Goal: Navigation & Orientation: Understand site structure

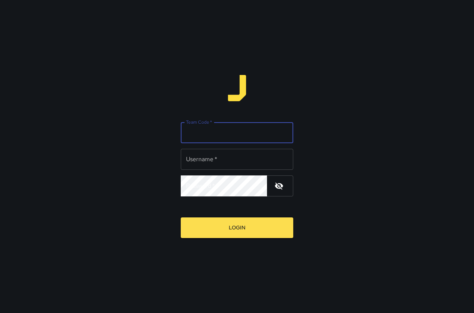
click at [228, 132] on input "Team Code   *" at bounding box center [237, 132] width 113 height 21
type input "****"
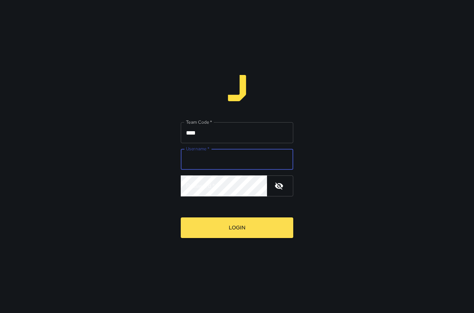
click at [212, 163] on input "Username   *" at bounding box center [237, 159] width 113 height 21
type input "*******"
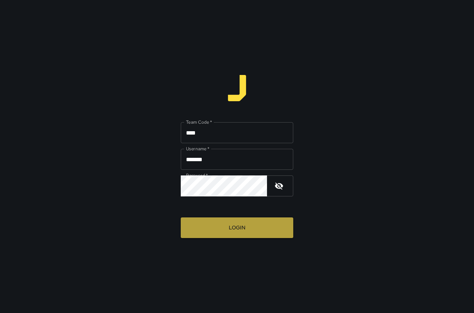
click at [245, 232] on button "Login" at bounding box center [237, 228] width 113 height 21
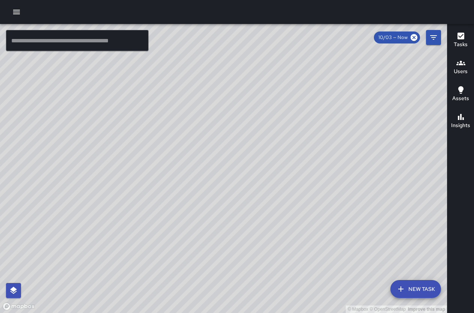
drag, startPoint x: 309, startPoint y: 85, endPoint x: 272, endPoint y: 129, distance: 57.0
click at [272, 129] on div "© Mapbox © OpenStreetMap Improve this map [PERSON_NAME] Supervisor Tasks 0 / 0 …" at bounding box center [223, 168] width 447 height 289
drag, startPoint x: 299, startPoint y: 221, endPoint x: 295, endPoint y: 121, distance: 100.6
click at [295, 121] on div "© Mapbox © OpenStreetMap Improve this map" at bounding box center [223, 168] width 447 height 289
drag, startPoint x: 301, startPoint y: 200, endPoint x: 281, endPoint y: 129, distance: 73.0
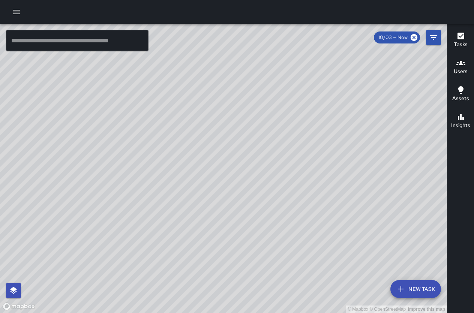
click at [281, 129] on div "© Mapbox © OpenStreetMap Improve this map" at bounding box center [223, 168] width 447 height 289
drag, startPoint x: 281, startPoint y: 199, endPoint x: 272, endPoint y: 162, distance: 38.2
click at [272, 162] on div "© Mapbox © OpenStreetMap Improve this map" at bounding box center [223, 168] width 447 height 289
drag, startPoint x: 275, startPoint y: 293, endPoint x: 244, endPoint y: 145, distance: 150.7
click at [245, 145] on div "© Mapbox © OpenStreetMap Improve this map" at bounding box center [223, 168] width 447 height 289
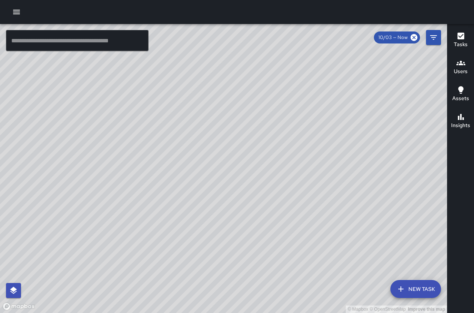
drag, startPoint x: 405, startPoint y: 87, endPoint x: 205, endPoint y: 144, distance: 208.0
click at [205, 144] on div "© Mapbox © OpenStreetMap Improve this map" at bounding box center [223, 168] width 447 height 289
drag, startPoint x: 309, startPoint y: 186, endPoint x: 223, endPoint y: 149, distance: 93.5
click at [221, 150] on div "© Mapbox © OpenStreetMap Improve this map" at bounding box center [223, 168] width 447 height 289
drag, startPoint x: 331, startPoint y: 98, endPoint x: 284, endPoint y: 108, distance: 47.3
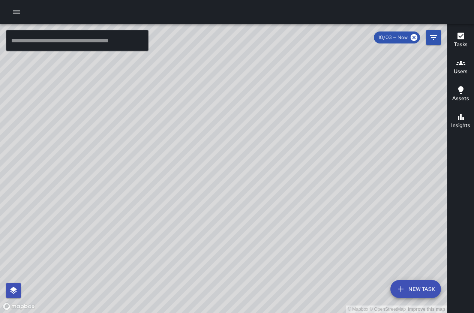
click at [284, 108] on div "© Mapbox © OpenStreetMap Improve this map" at bounding box center [223, 168] width 447 height 289
drag, startPoint x: 420, startPoint y: 196, endPoint x: 324, endPoint y: 184, distance: 96.0
click at [322, 187] on div "© Mapbox © OpenStreetMap Improve this map" at bounding box center [223, 168] width 447 height 289
drag, startPoint x: 255, startPoint y: 99, endPoint x: 320, endPoint y: 188, distance: 110.0
click at [320, 188] on div "© Mapbox © OpenStreetMap Improve this map" at bounding box center [223, 168] width 447 height 289
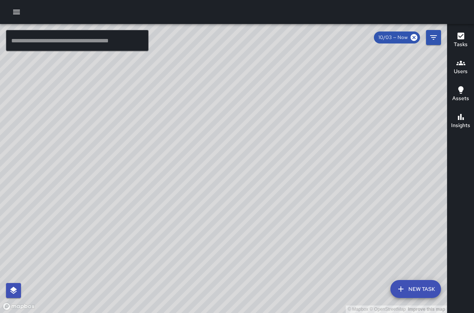
drag, startPoint x: 215, startPoint y: 108, endPoint x: 214, endPoint y: 119, distance: 10.9
click at [214, 119] on div "© Mapbox © OpenStreetMap Improve this map" at bounding box center [223, 168] width 447 height 289
drag, startPoint x: 349, startPoint y: 236, endPoint x: 351, endPoint y: 118, distance: 117.5
click at [319, 89] on div "© Mapbox © OpenStreetMap Improve this map" at bounding box center [223, 168] width 447 height 289
drag, startPoint x: 286, startPoint y: 98, endPoint x: 298, endPoint y: 161, distance: 63.4
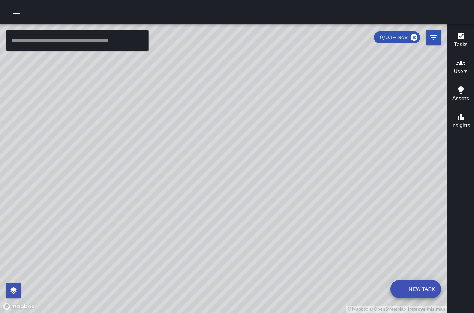
click at [298, 160] on div "© Mapbox © OpenStreetMap Improve this map" at bounding box center [223, 168] width 447 height 289
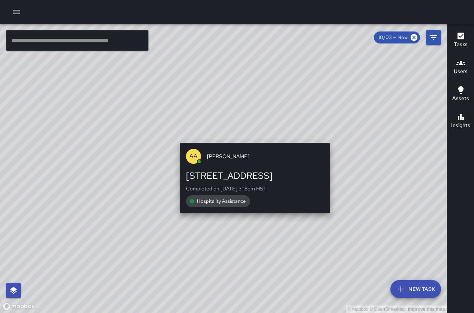
drag, startPoint x: 259, startPoint y: 95, endPoint x: 251, endPoint y: 153, distance: 58.8
click at [251, 153] on div "© Mapbox © OpenStreetMap Improve this map AA [PERSON_NAME] [STREET_ADDRESS] Com…" at bounding box center [223, 168] width 447 height 289
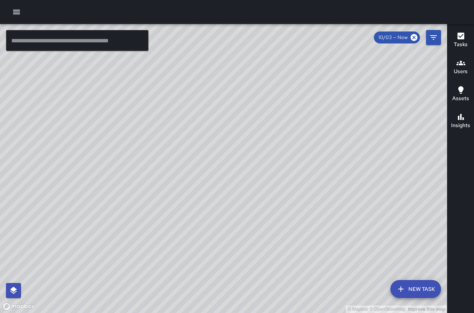
drag, startPoint x: 365, startPoint y: 116, endPoint x: 267, endPoint y: 206, distance: 132.8
click at [267, 206] on div "© Mapbox © OpenStreetMap Improve this map" at bounding box center [223, 168] width 447 height 289
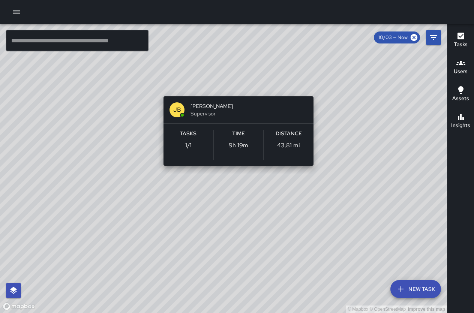
click at [234, 87] on div "© Mapbox © OpenStreetMap Improve this map [PERSON_NAME] Supervisor Tasks 1 / 1 …" at bounding box center [223, 168] width 447 height 289
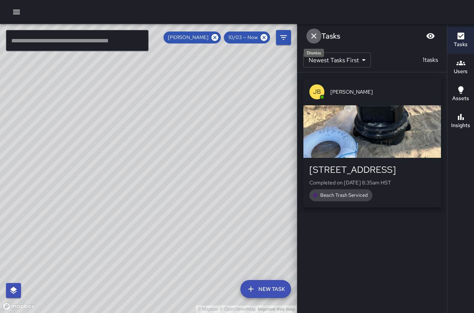
click at [314, 34] on icon "Dismiss" at bounding box center [314, 36] width 9 height 9
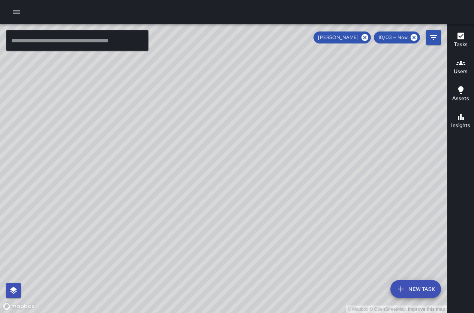
drag, startPoint x: 364, startPoint y: 147, endPoint x: 299, endPoint y: 131, distance: 67.3
click at [286, 117] on div "© Mapbox © OpenStreetMap Improve this map" at bounding box center [223, 168] width 447 height 289
drag, startPoint x: 330, startPoint y: 154, endPoint x: 318, endPoint y: 150, distance: 13.2
click at [309, 134] on div "© Mapbox © OpenStreetMap Improve this map" at bounding box center [223, 168] width 447 height 289
drag, startPoint x: 351, startPoint y: 149, endPoint x: 263, endPoint y: 96, distance: 102.7
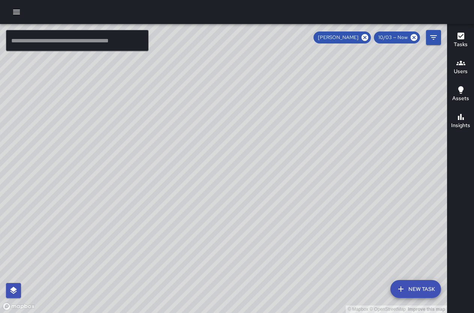
click at [259, 93] on div "© Mapbox © OpenStreetMap Improve this map" at bounding box center [223, 168] width 447 height 289
drag, startPoint x: 313, startPoint y: 142, endPoint x: 281, endPoint y: 125, distance: 36.3
click at [281, 125] on div "© Mapbox © OpenStreetMap Improve this map" at bounding box center [223, 168] width 447 height 289
drag, startPoint x: 300, startPoint y: 96, endPoint x: 370, endPoint y: 178, distance: 108.6
click at [372, 181] on div "© Mapbox © OpenStreetMap Improve this map" at bounding box center [223, 168] width 447 height 289
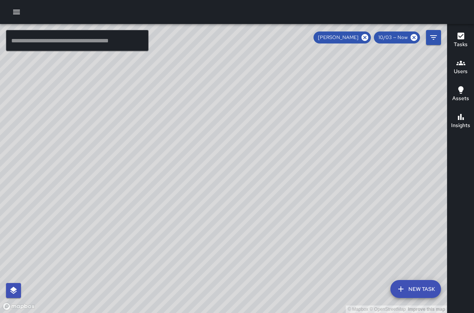
drag, startPoint x: 276, startPoint y: 89, endPoint x: 322, endPoint y: 140, distance: 69.3
click at [322, 140] on div "© Mapbox © OpenStreetMap Improve this map" at bounding box center [223, 168] width 447 height 289
click at [368, 36] on icon at bounding box center [365, 37] width 7 height 7
drag, startPoint x: 382, startPoint y: 167, endPoint x: 208, endPoint y: 98, distance: 187.1
click at [208, 98] on div "© Mapbox © OpenStreetMap Improve this map" at bounding box center [223, 168] width 447 height 289
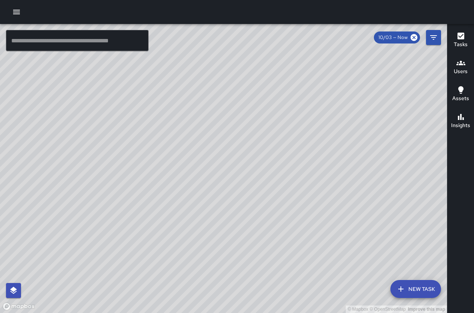
drag, startPoint x: 286, startPoint y: 123, endPoint x: 293, endPoint y: 160, distance: 37.8
click at [293, 160] on div "© Mapbox © OpenStreetMap Improve this map" at bounding box center [223, 168] width 447 height 289
drag, startPoint x: 330, startPoint y: 150, endPoint x: 332, endPoint y: 128, distance: 22.3
click at [332, 128] on div "© Mapbox © OpenStreetMap Improve this map" at bounding box center [223, 168] width 447 height 289
drag, startPoint x: 332, startPoint y: 121, endPoint x: 322, endPoint y: 156, distance: 35.8
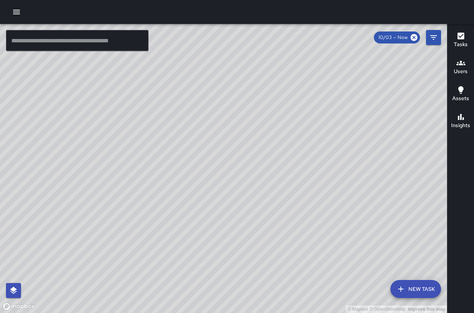
click at [322, 156] on div "© Mapbox © OpenStreetMap Improve this map" at bounding box center [223, 168] width 447 height 289
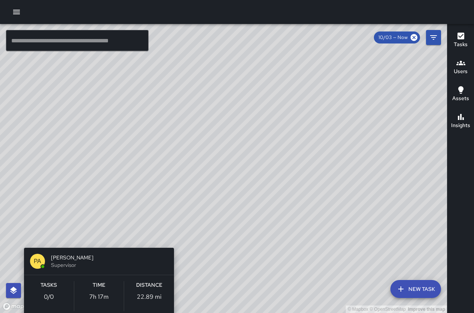
click at [99, 235] on div "© Mapbox © OpenStreetMap Improve this map PA [PERSON_NAME] Supervisor Tasks 0 /…" at bounding box center [223, 168] width 447 height 289
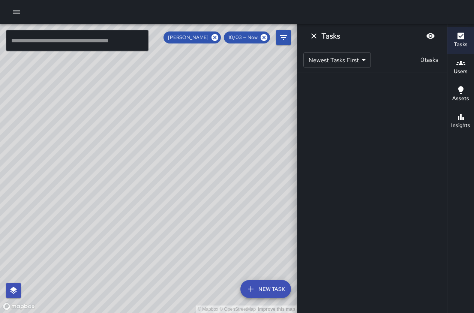
drag, startPoint x: 244, startPoint y: 122, endPoint x: 169, endPoint y: 89, distance: 82.3
click at [166, 87] on div "© Mapbox © OpenStreetMap Improve this map" at bounding box center [148, 168] width 297 height 289
drag, startPoint x: 242, startPoint y: 191, endPoint x: 150, endPoint y: 116, distance: 118.9
click at [144, 109] on div "© Mapbox © OpenStreetMap Improve this map" at bounding box center [148, 168] width 297 height 289
drag, startPoint x: 193, startPoint y: 174, endPoint x: 175, endPoint y: 91, distance: 84.7
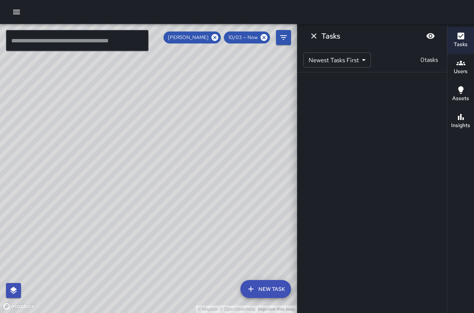
click at [175, 91] on div "© Mapbox © OpenStreetMap Improve this map" at bounding box center [148, 168] width 297 height 289
drag, startPoint x: 218, startPoint y: 169, endPoint x: 212, endPoint y: 141, distance: 28.2
click at [212, 141] on div "© Mapbox © OpenStreetMap Improve this map" at bounding box center [148, 168] width 297 height 289
drag, startPoint x: 164, startPoint y: 127, endPoint x: 187, endPoint y: 172, distance: 50.5
click at [191, 173] on div "© Mapbox © OpenStreetMap Improve this map" at bounding box center [148, 168] width 297 height 289
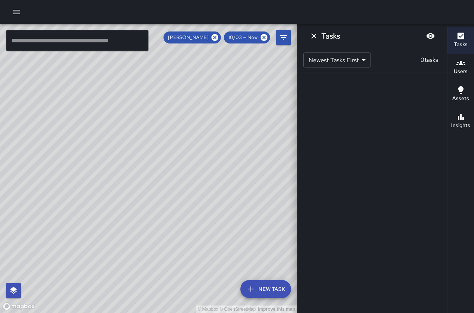
drag, startPoint x: 186, startPoint y: 158, endPoint x: 272, endPoint y: 226, distance: 109.3
click at [280, 233] on div "© Mapbox © OpenStreetMap Improve this map" at bounding box center [148, 168] width 297 height 289
drag, startPoint x: 179, startPoint y: 114, endPoint x: 253, endPoint y: 227, distance: 134.9
click at [253, 227] on div "© Mapbox © OpenStreetMap Improve this map" at bounding box center [148, 168] width 297 height 289
drag, startPoint x: 138, startPoint y: 135, endPoint x: 207, endPoint y: 185, distance: 84.9
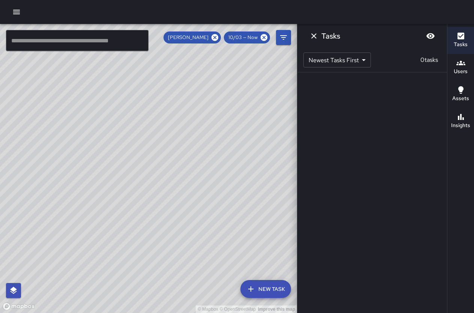
click at [208, 185] on div "© Mapbox © OpenStreetMap Improve this map" at bounding box center [148, 168] width 297 height 289
drag, startPoint x: 123, startPoint y: 157, endPoint x: 230, endPoint y: 186, distance: 110.4
click at [230, 186] on div "© Mapbox © OpenStreetMap Improve this map" at bounding box center [148, 168] width 297 height 289
drag, startPoint x: 203, startPoint y: 158, endPoint x: 287, endPoint y: 179, distance: 87.0
click at [287, 179] on div "© Mapbox © OpenStreetMap Improve this map" at bounding box center [148, 168] width 297 height 289
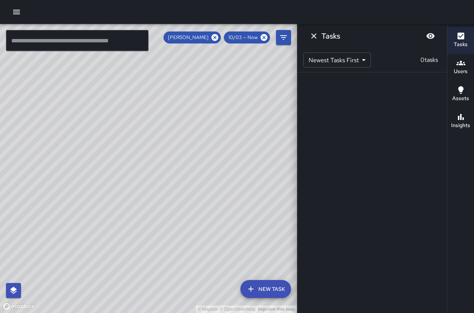
drag, startPoint x: 188, startPoint y: 121, endPoint x: 27, endPoint y: 83, distance: 164.8
click at [27, 83] on div "© Mapbox © OpenStreetMap Improve this map" at bounding box center [148, 168] width 297 height 289
drag, startPoint x: 97, startPoint y: 112, endPoint x: 72, endPoint y: 80, distance: 40.4
click at [65, 66] on div "© Mapbox © OpenStreetMap Improve this map" at bounding box center [148, 168] width 297 height 289
drag, startPoint x: 197, startPoint y: 205, endPoint x: 125, endPoint y: 179, distance: 76.1
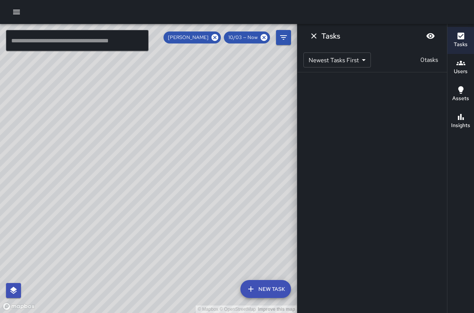
click at [125, 179] on div "© Mapbox © OpenStreetMap Improve this map" at bounding box center [148, 168] width 297 height 289
drag, startPoint x: 173, startPoint y: 185, endPoint x: 114, endPoint y: 202, distance: 60.9
click at [114, 202] on div "© Mapbox © OpenStreetMap Improve this map" at bounding box center [148, 168] width 297 height 289
click at [212, 39] on icon at bounding box center [215, 37] width 8 height 8
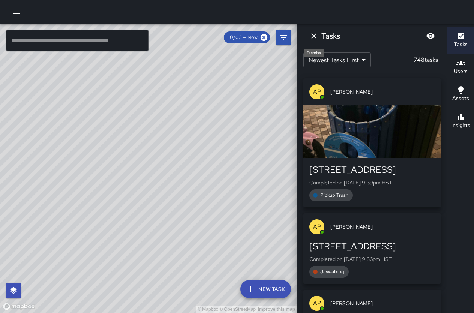
click at [314, 39] on icon "Dismiss" at bounding box center [314, 36] width 9 height 9
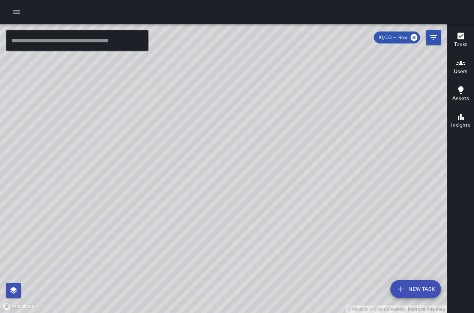
drag, startPoint x: 298, startPoint y: 144, endPoint x: 308, endPoint y: 71, distance: 73.1
click at [308, 70] on div "© Mapbox © OpenStreetMap Improve this map" at bounding box center [223, 168] width 447 height 289
drag, startPoint x: 318, startPoint y: 149, endPoint x: 298, endPoint y: 143, distance: 20.8
click at [308, 132] on div "© Mapbox © OpenStreetMap Improve this map" at bounding box center [223, 168] width 447 height 289
drag, startPoint x: 205, startPoint y: 158, endPoint x: 194, endPoint y: 201, distance: 43.6
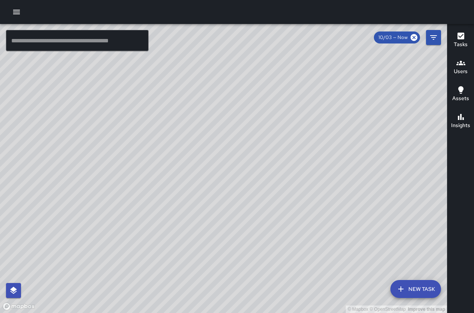
click at [194, 201] on div "© Mapbox © OpenStreetMap Improve this map" at bounding box center [223, 168] width 447 height 289
drag, startPoint x: 336, startPoint y: 128, endPoint x: 296, endPoint y: -35, distance: 167.4
click at [296, 0] on html "© Mapbox © OpenStreetMap Improve this map ​ New Task 10/03 — Now Map Layers Tas…" at bounding box center [237, 156] width 474 height 313
drag, startPoint x: 307, startPoint y: 104, endPoint x: 335, endPoint y: 226, distance: 125.4
click at [339, 235] on div "© Mapbox © OpenStreetMap Improve this map" at bounding box center [223, 168] width 447 height 289
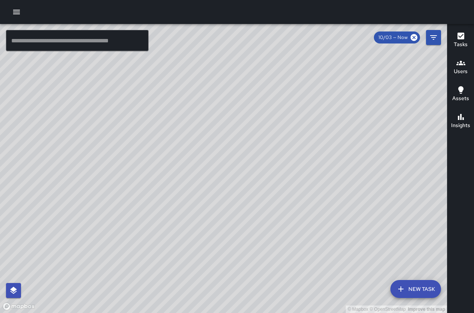
drag, startPoint x: 216, startPoint y: 113, endPoint x: 221, endPoint y: 160, distance: 46.8
click at [221, 160] on div "© Mapbox © OpenStreetMap Improve this map" at bounding box center [223, 168] width 447 height 289
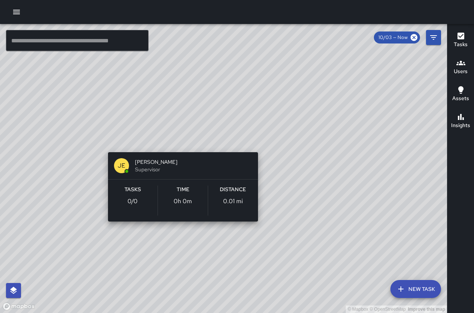
click at [181, 139] on div "© Mapbox © OpenStreetMap Improve this map [PERSON_NAME] Supervisor Tasks 0 / 0 …" at bounding box center [223, 168] width 447 height 289
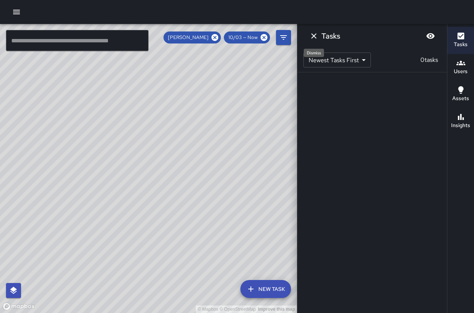
click at [315, 38] on icon "Dismiss" at bounding box center [314, 36] width 9 height 9
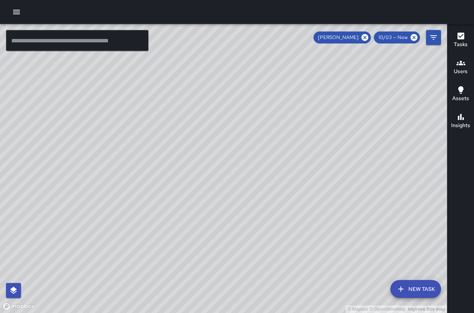
drag, startPoint x: 267, startPoint y: 190, endPoint x: 250, endPoint y: 121, distance: 70.9
click at [250, 121] on div "© Mapbox © OpenStreetMap Improve this map" at bounding box center [223, 168] width 447 height 289
drag, startPoint x: 302, startPoint y: 197, endPoint x: 254, endPoint y: 132, distance: 81.1
click at [254, 132] on div "© Mapbox © OpenStreetMap Improve this map" at bounding box center [223, 168] width 447 height 289
click at [364, 39] on icon at bounding box center [365, 37] width 7 height 7
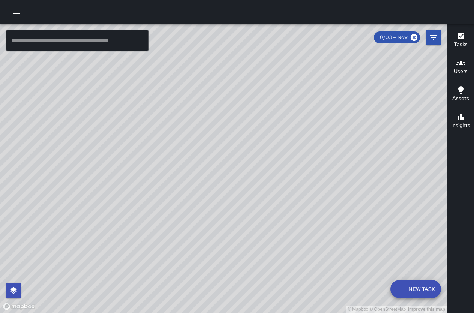
drag, startPoint x: 314, startPoint y: 187, endPoint x: 276, endPoint y: 126, distance: 71.6
click at [276, 126] on div "© Mapbox © OpenStreetMap Improve this map" at bounding box center [223, 168] width 447 height 289
drag, startPoint x: 235, startPoint y: 114, endPoint x: 304, endPoint y: 188, distance: 101.4
click at [304, 188] on div "© Mapbox © OpenStreetMap Improve this map" at bounding box center [223, 168] width 447 height 289
drag, startPoint x: 193, startPoint y: 187, endPoint x: 200, endPoint y: 138, distance: 49.3
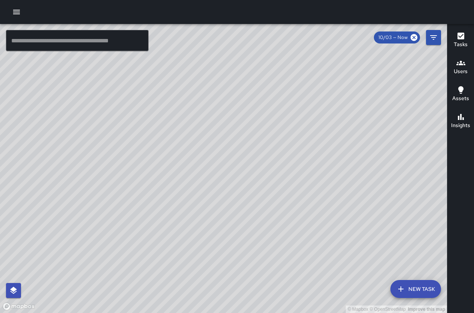
click at [200, 138] on div "© Mapbox © OpenStreetMap Improve this map DM [PERSON_NAME] [STREET_ADDRESS] Com…" at bounding box center [223, 168] width 447 height 289
click at [85, 208] on div "© Mapbox © OpenStreetMap Improve this map" at bounding box center [223, 168] width 447 height 289
drag, startPoint x: 296, startPoint y: 161, endPoint x: 246, endPoint y: 169, distance: 50.8
click at [247, 169] on div "© Mapbox © OpenStreetMap Improve this map" at bounding box center [223, 168] width 447 height 289
drag, startPoint x: 420, startPoint y: 118, endPoint x: 338, endPoint y: 117, distance: 82.2
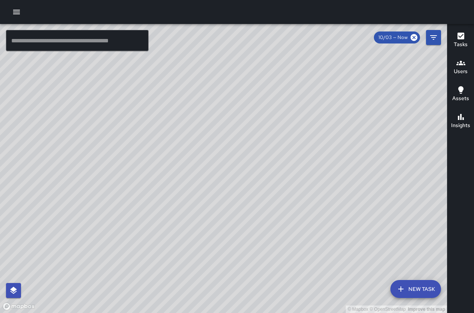
click at [340, 114] on div "© Mapbox © OpenStreetMap Improve this map" at bounding box center [223, 168] width 447 height 289
drag, startPoint x: 354, startPoint y: 117, endPoint x: 250, endPoint y: 157, distance: 111.6
click at [250, 157] on div "© Mapbox © OpenStreetMap Improve this map" at bounding box center [223, 168] width 447 height 289
drag, startPoint x: 292, startPoint y: 161, endPoint x: 258, endPoint y: 41, distance: 125.1
click at [258, 41] on div "© Mapbox © OpenStreetMap Improve this map" at bounding box center [223, 168] width 447 height 289
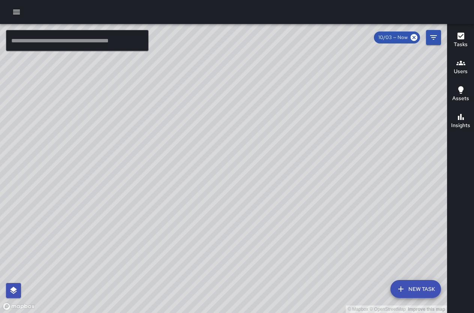
drag, startPoint x: 282, startPoint y: 138, endPoint x: 243, endPoint y: 81, distance: 68.8
click at [243, 81] on div "© Mapbox © OpenStreetMap Improve this map" at bounding box center [223, 168] width 447 height 289
drag, startPoint x: 304, startPoint y: 155, endPoint x: 296, endPoint y: 127, distance: 29.2
click at [296, 119] on div "© Mapbox © OpenStreetMap Improve this map" at bounding box center [223, 168] width 447 height 289
drag, startPoint x: 409, startPoint y: 244, endPoint x: 381, endPoint y: 215, distance: 41.1
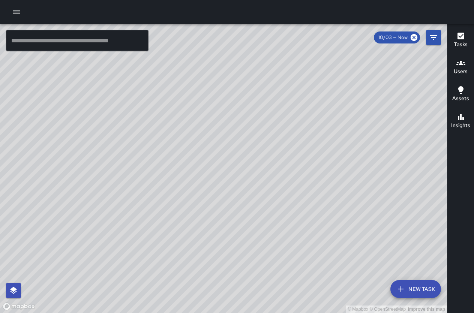
click at [381, 215] on div "© Mapbox © OpenStreetMap Improve this map" at bounding box center [223, 168] width 447 height 289
drag, startPoint x: 272, startPoint y: 89, endPoint x: 181, endPoint y: 187, distance: 133.8
click at [181, 187] on div "© Mapbox © OpenStreetMap Improve this map" at bounding box center [223, 168] width 447 height 289
drag, startPoint x: 345, startPoint y: 209, endPoint x: 257, endPoint y: 98, distance: 142.1
click at [235, 82] on div "© Mapbox © OpenStreetMap Improve this map" at bounding box center [223, 168] width 447 height 289
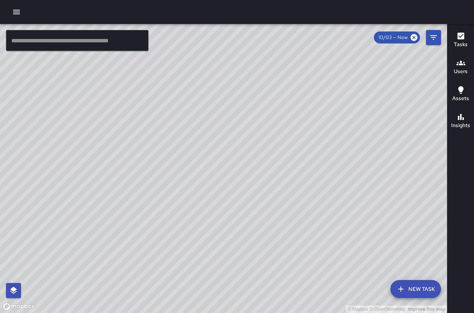
drag, startPoint x: 396, startPoint y: 247, endPoint x: 300, endPoint y: 153, distance: 134.5
click at [300, 154] on div "© Mapbox © OpenStreetMap Improve this map" at bounding box center [223, 168] width 447 height 289
drag, startPoint x: 419, startPoint y: 158, endPoint x: 276, endPoint y: 182, distance: 145.5
click at [244, 201] on div "© Mapbox © OpenStreetMap Improve this map" at bounding box center [223, 168] width 447 height 289
drag, startPoint x: 238, startPoint y: 157, endPoint x: 270, endPoint y: 115, distance: 52.8
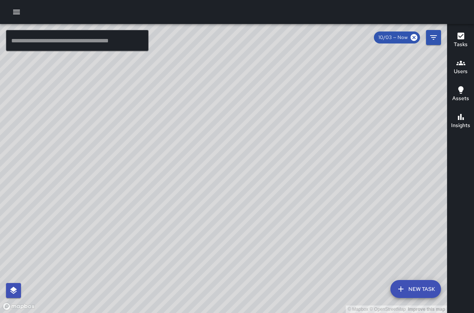
click at [270, 115] on div "© Mapbox © OpenStreetMap Improve this map" at bounding box center [223, 168] width 447 height 289
drag, startPoint x: 199, startPoint y: 102, endPoint x: 355, endPoint y: 213, distance: 190.6
click at [357, 214] on div "© Mapbox © OpenStreetMap Improve this map" at bounding box center [223, 168] width 447 height 289
drag, startPoint x: 342, startPoint y: 113, endPoint x: 338, endPoint y: 146, distance: 33.3
click at [344, 151] on div "© Mapbox © OpenStreetMap Improve this map" at bounding box center [223, 168] width 447 height 289
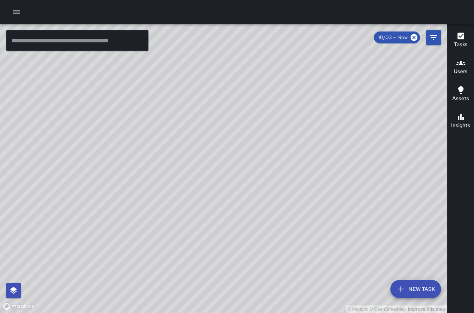
drag, startPoint x: 329, startPoint y: 173, endPoint x: 327, endPoint y: 161, distance: 12.1
click at [327, 161] on div "© Mapbox © OpenStreetMap Improve this map" at bounding box center [223, 168] width 447 height 289
drag, startPoint x: 330, startPoint y: 157, endPoint x: 339, endPoint y: 125, distance: 33.1
click at [339, 125] on div "© Mapbox © OpenStreetMap Improve this map" at bounding box center [223, 168] width 447 height 289
drag, startPoint x: 293, startPoint y: 188, endPoint x: 329, endPoint y: 160, distance: 45.7
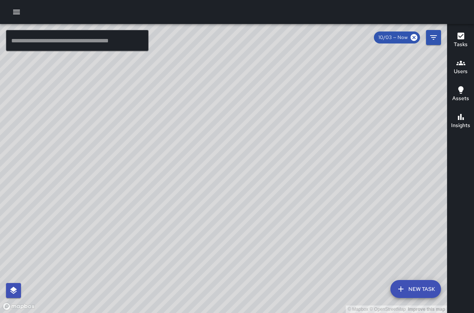
click at [329, 160] on div "© Mapbox © OpenStreetMap Improve this map" at bounding box center [223, 168] width 447 height 289
drag, startPoint x: 259, startPoint y: 103, endPoint x: 229, endPoint y: 229, distance: 129.6
click at [229, 231] on div "© Mapbox © OpenStreetMap Improve this map" at bounding box center [223, 168] width 447 height 289
drag, startPoint x: 349, startPoint y: 74, endPoint x: 349, endPoint y: 87, distance: 12.4
click at [349, 87] on div "© Mapbox © OpenStreetMap Improve this map" at bounding box center [223, 168] width 447 height 289
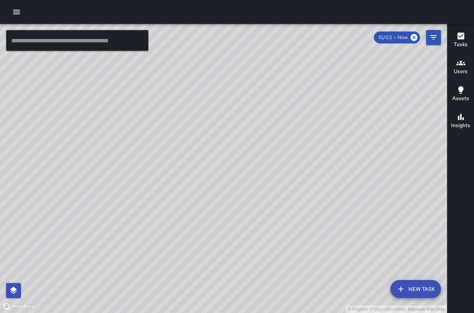
drag, startPoint x: 323, startPoint y: 155, endPoint x: 336, endPoint y: 124, distance: 33.8
click at [336, 124] on div "© Mapbox © OpenStreetMap Improve this map" at bounding box center [223, 168] width 447 height 289
drag, startPoint x: 276, startPoint y: 77, endPoint x: 279, endPoint y: 169, distance: 92.0
click at [279, 169] on div "© Mapbox © OpenStreetMap Improve this map" at bounding box center [223, 168] width 447 height 289
